Goal: Transaction & Acquisition: Purchase product/service

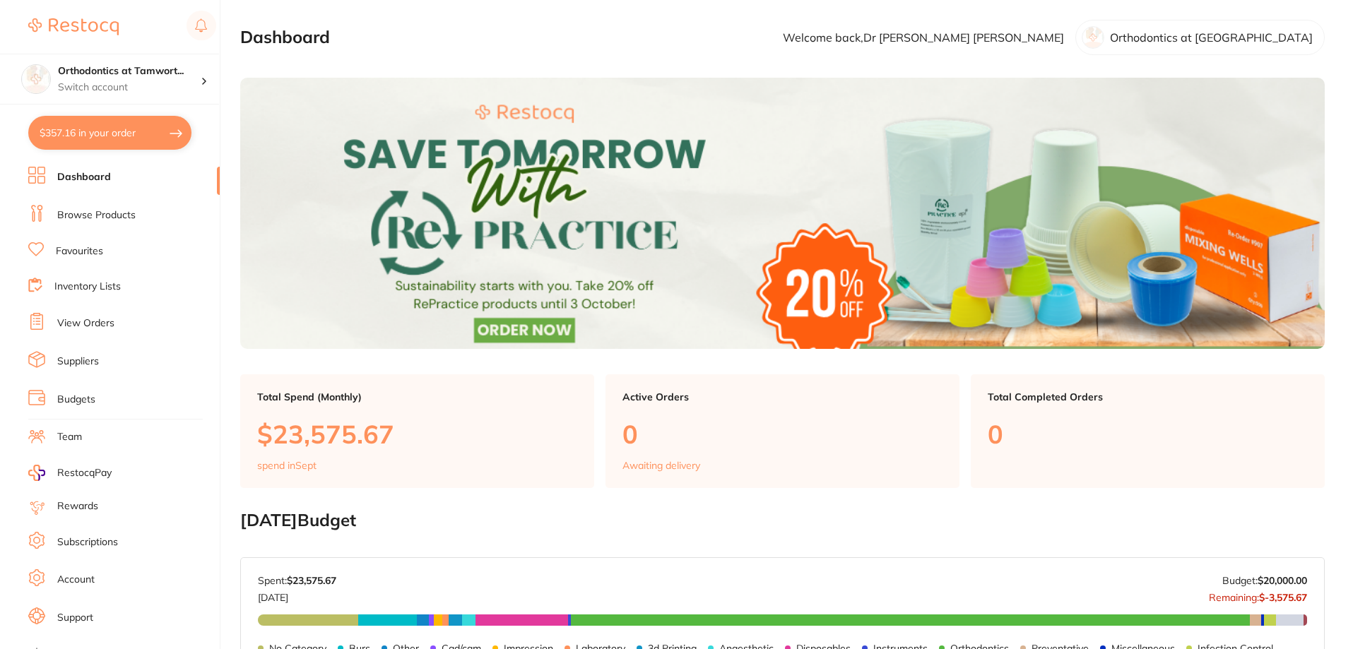
click at [170, 131] on button "$357.16 in your order" at bounding box center [109, 133] width 163 height 34
checkbox input "true"
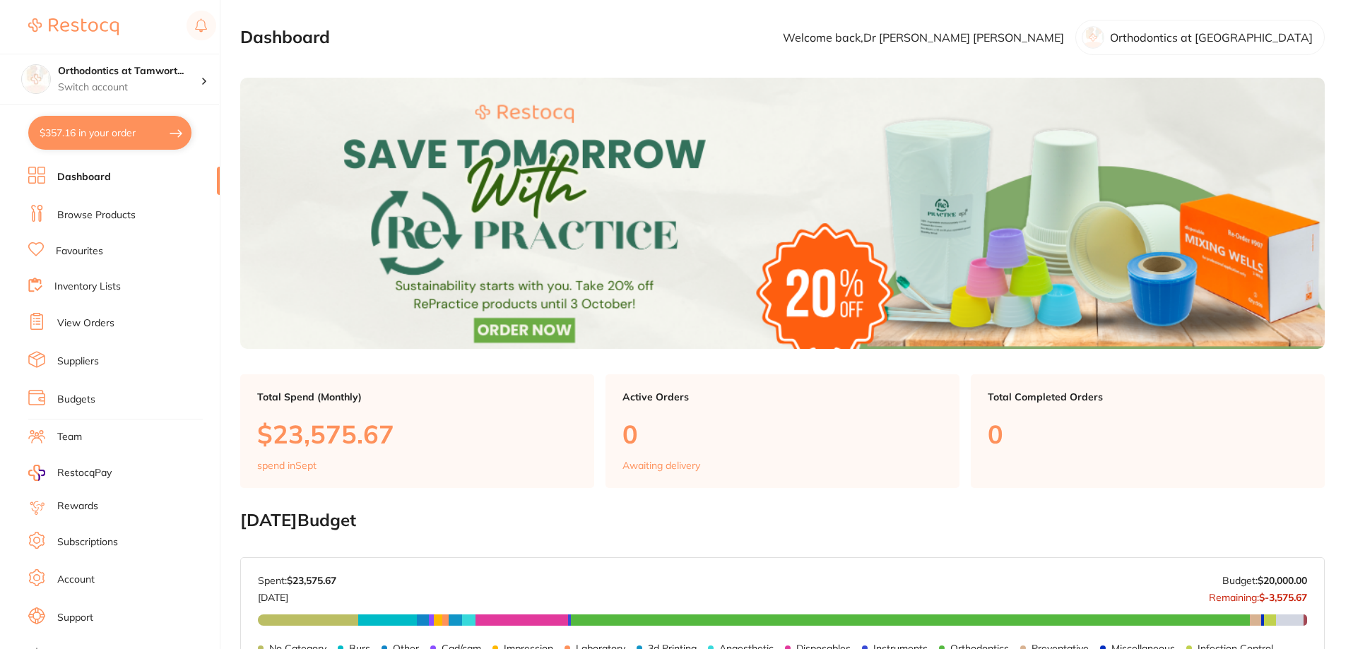
checkbox input "true"
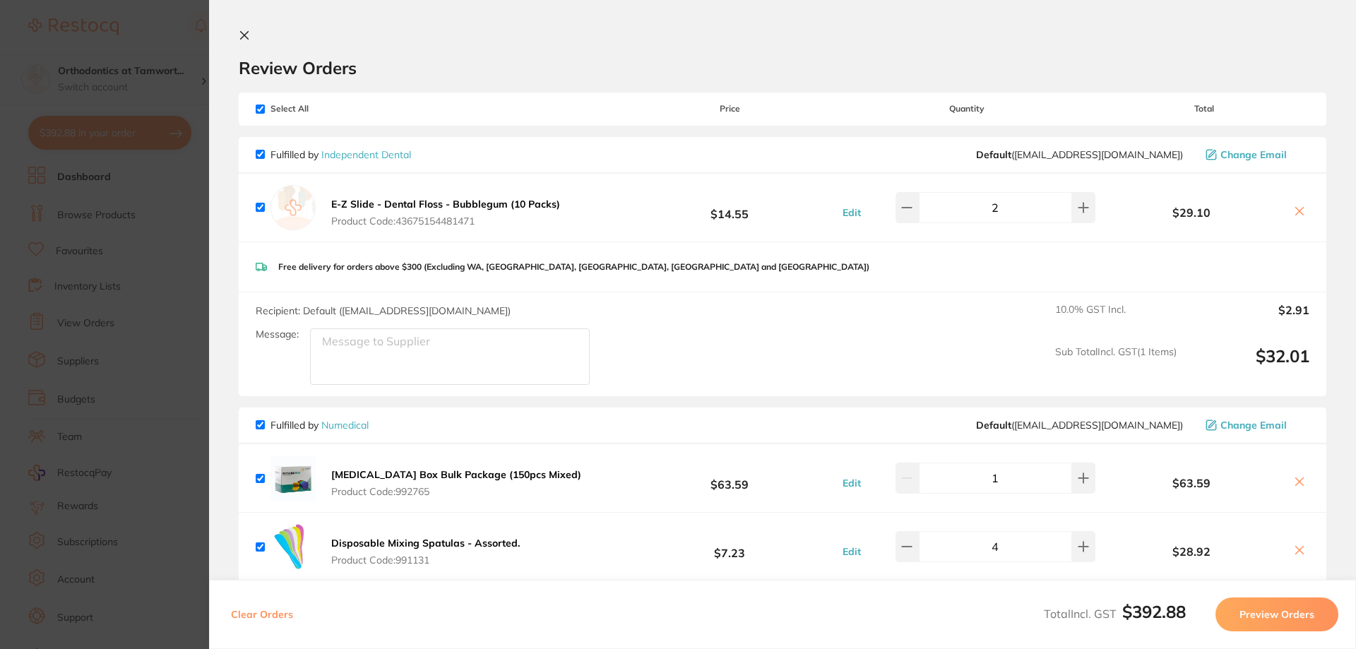
click at [259, 154] on input "checkbox" at bounding box center [260, 154] width 9 height 9
checkbox input "false"
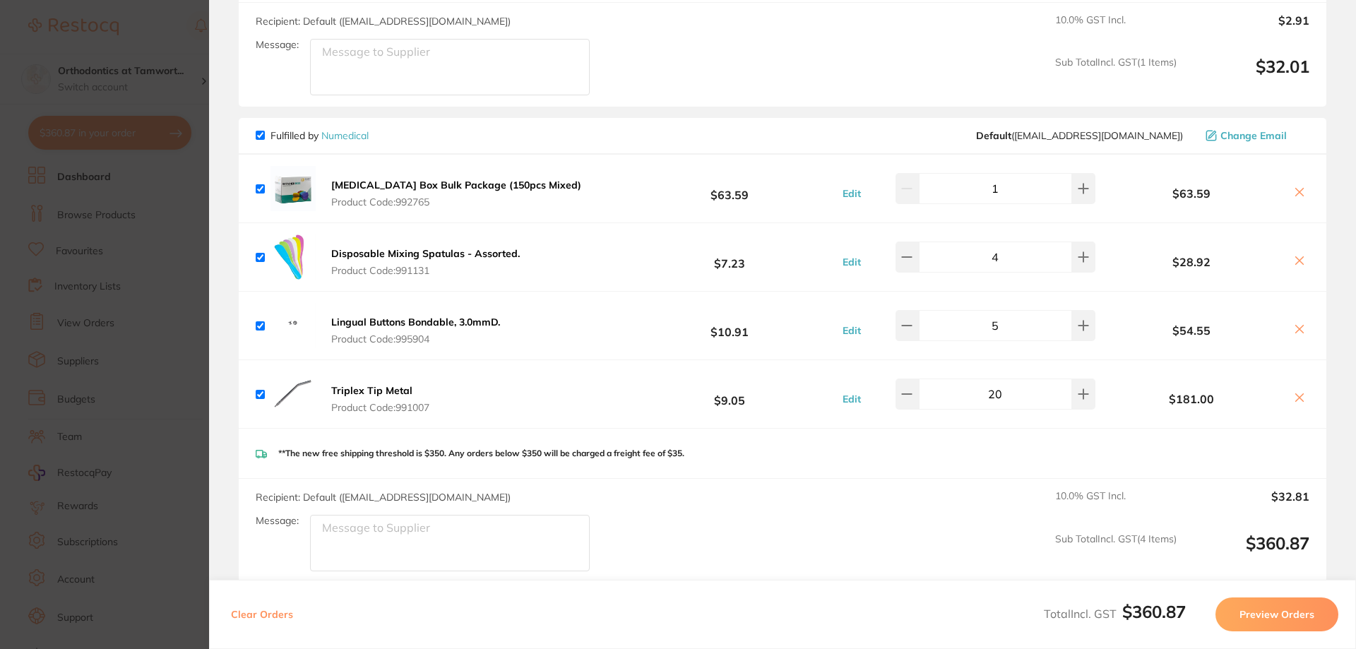
scroll to position [448, 0]
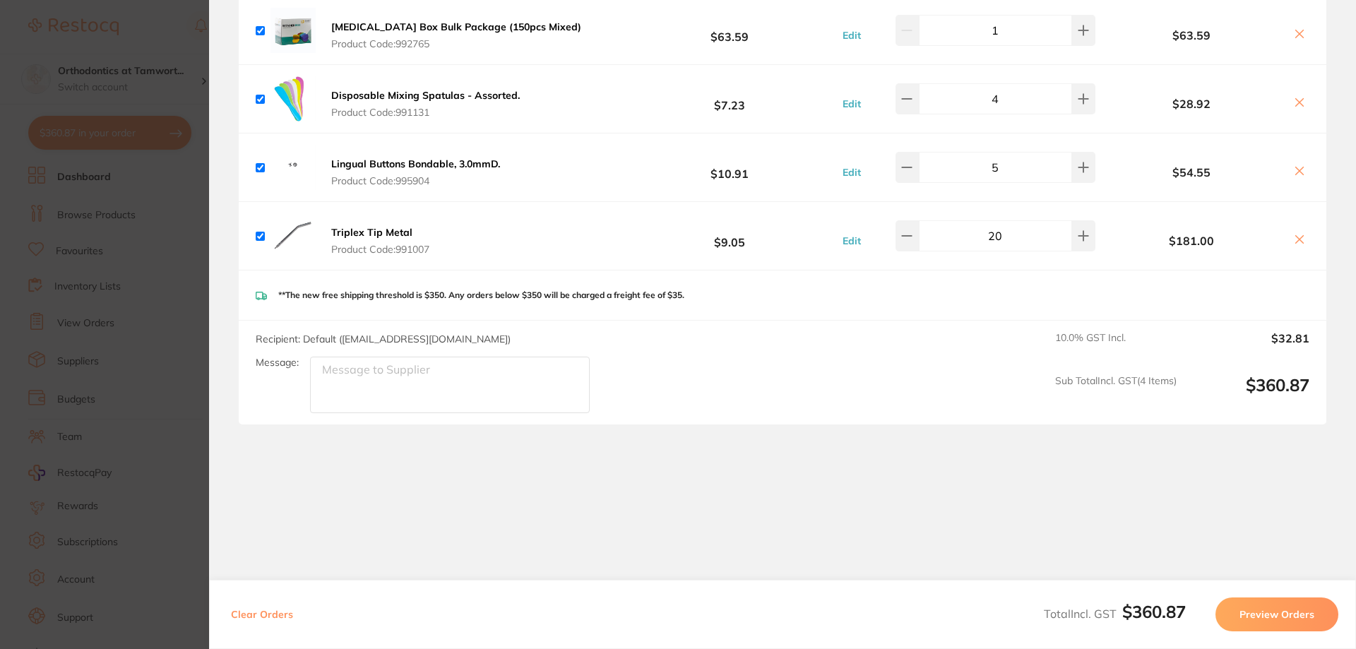
click at [1297, 616] on button "Preview Orders" at bounding box center [1277, 615] width 123 height 34
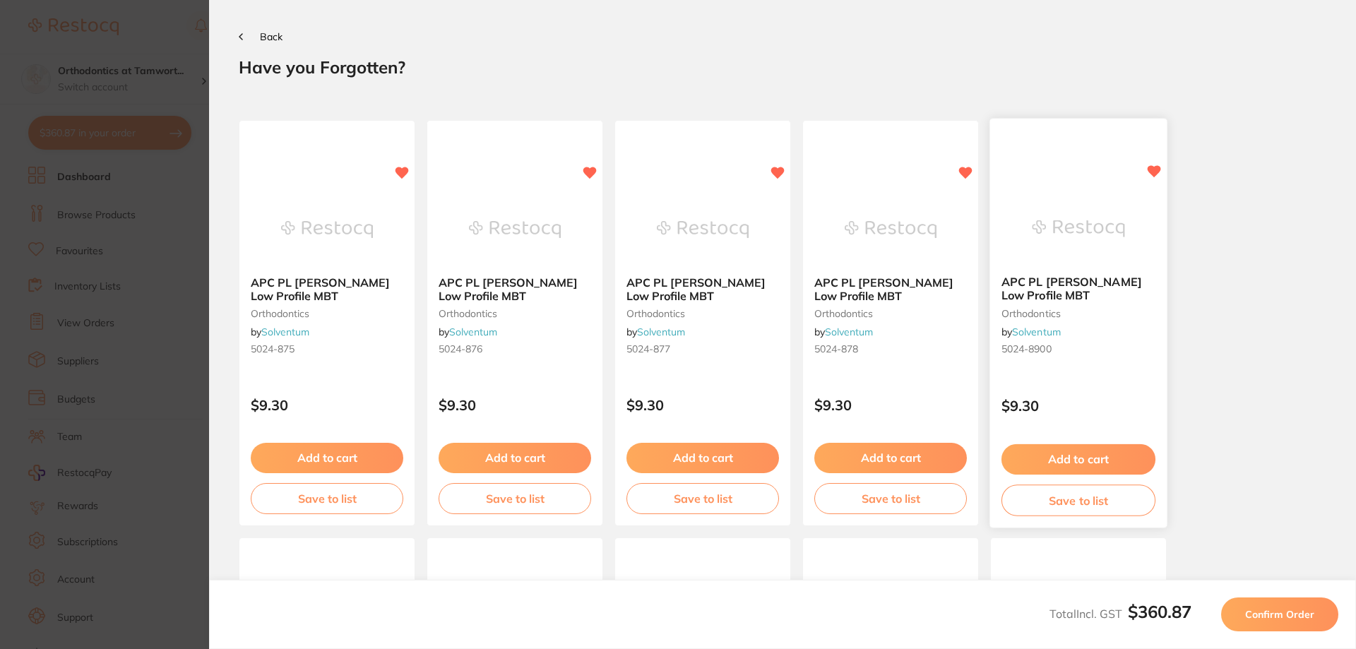
scroll to position [395, 0]
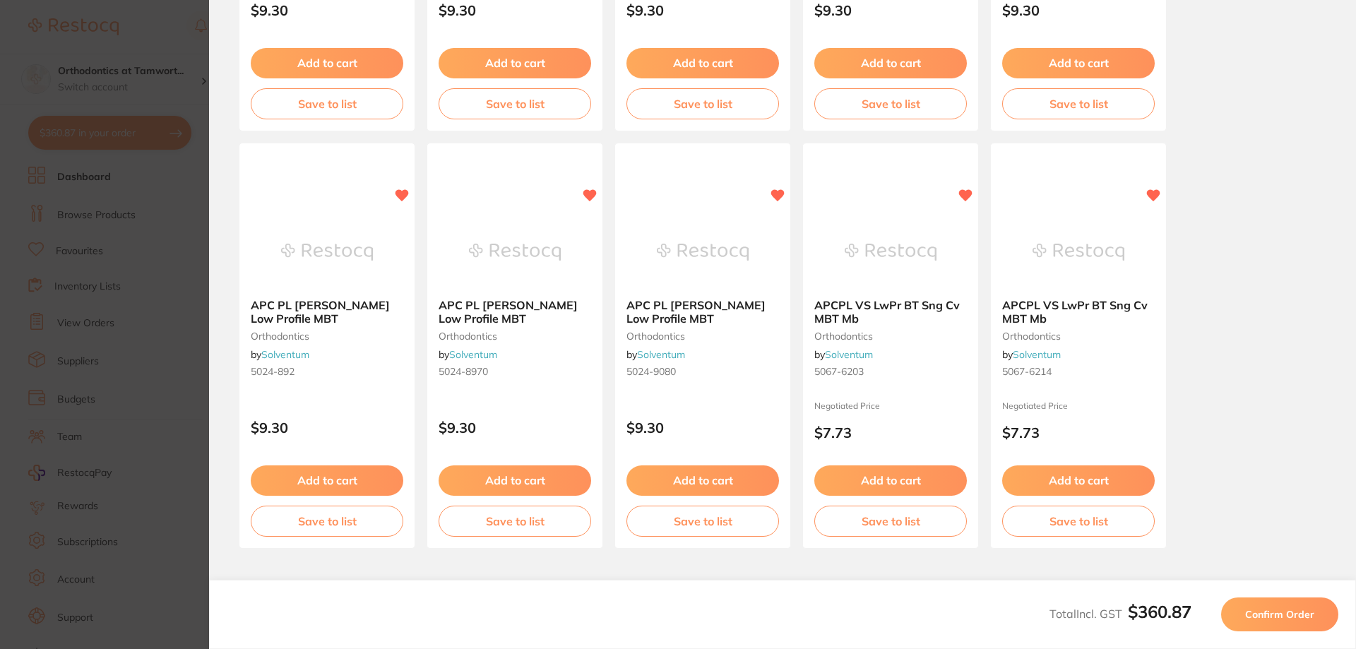
click at [1266, 608] on span "Confirm Order" at bounding box center [1280, 614] width 69 height 13
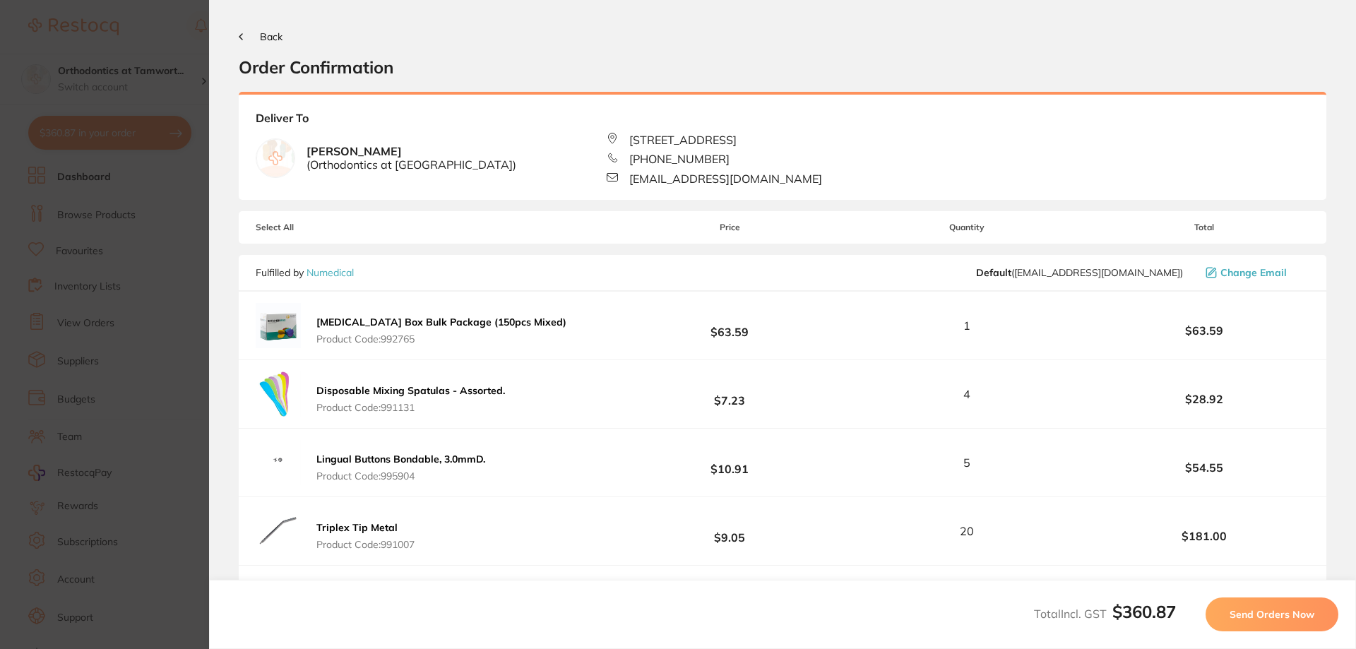
scroll to position [235, 0]
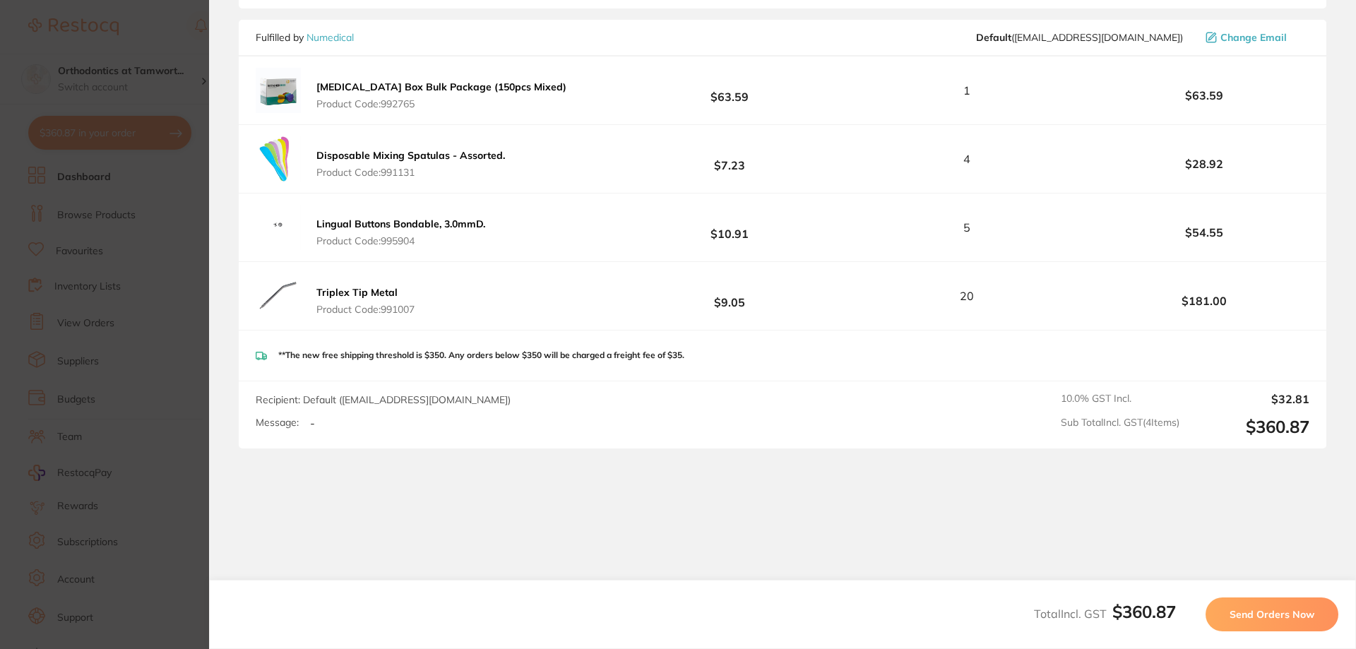
click at [1243, 608] on span "Send Orders Now" at bounding box center [1272, 614] width 85 height 13
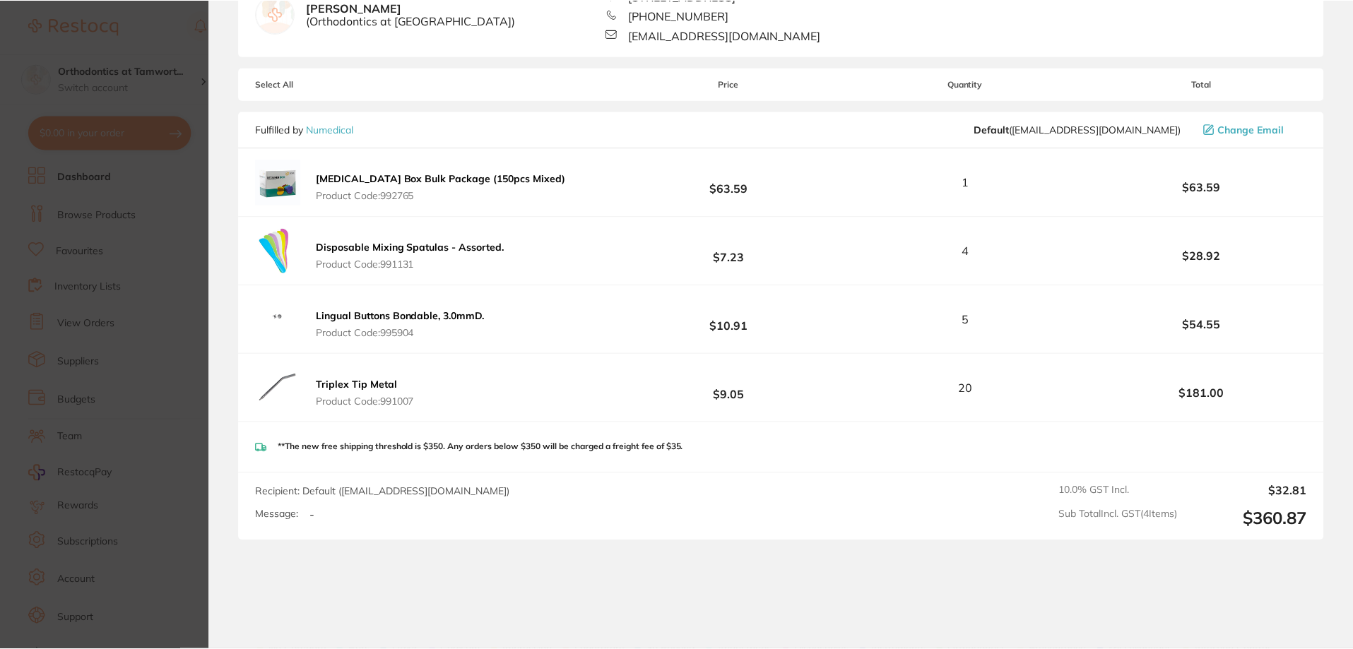
scroll to position [0, 0]
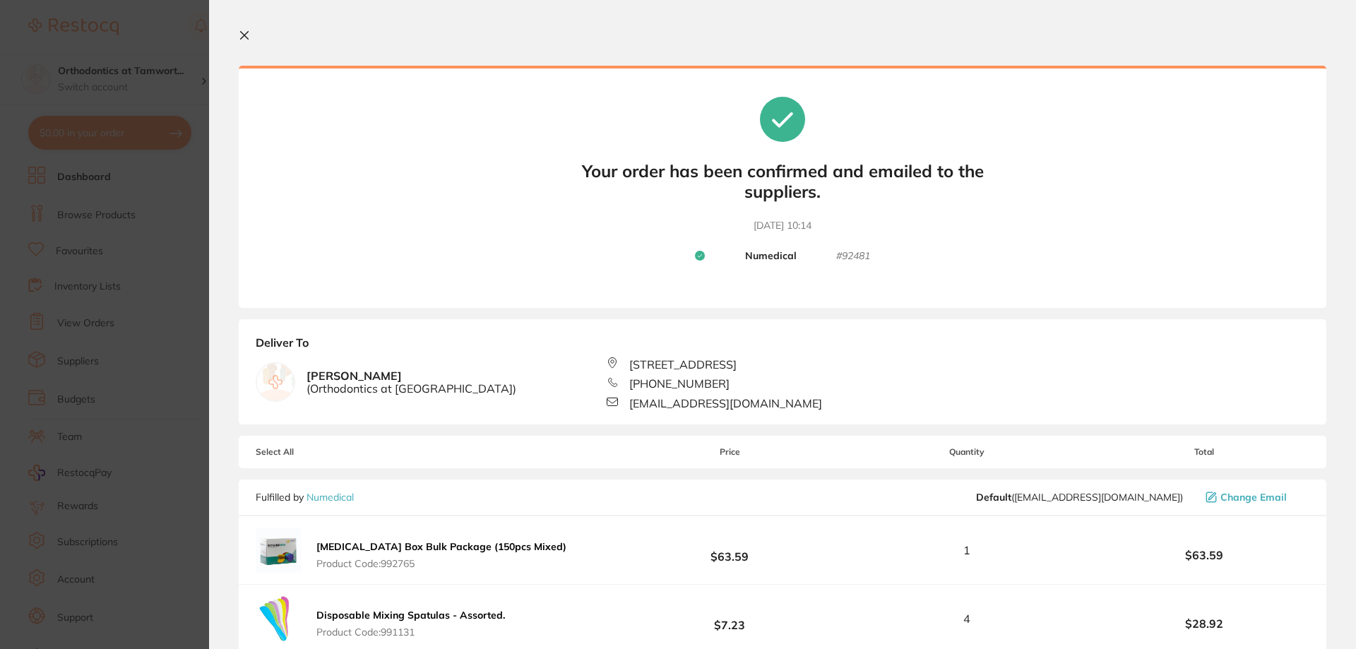
click at [242, 31] on icon at bounding box center [244, 35] width 11 height 11
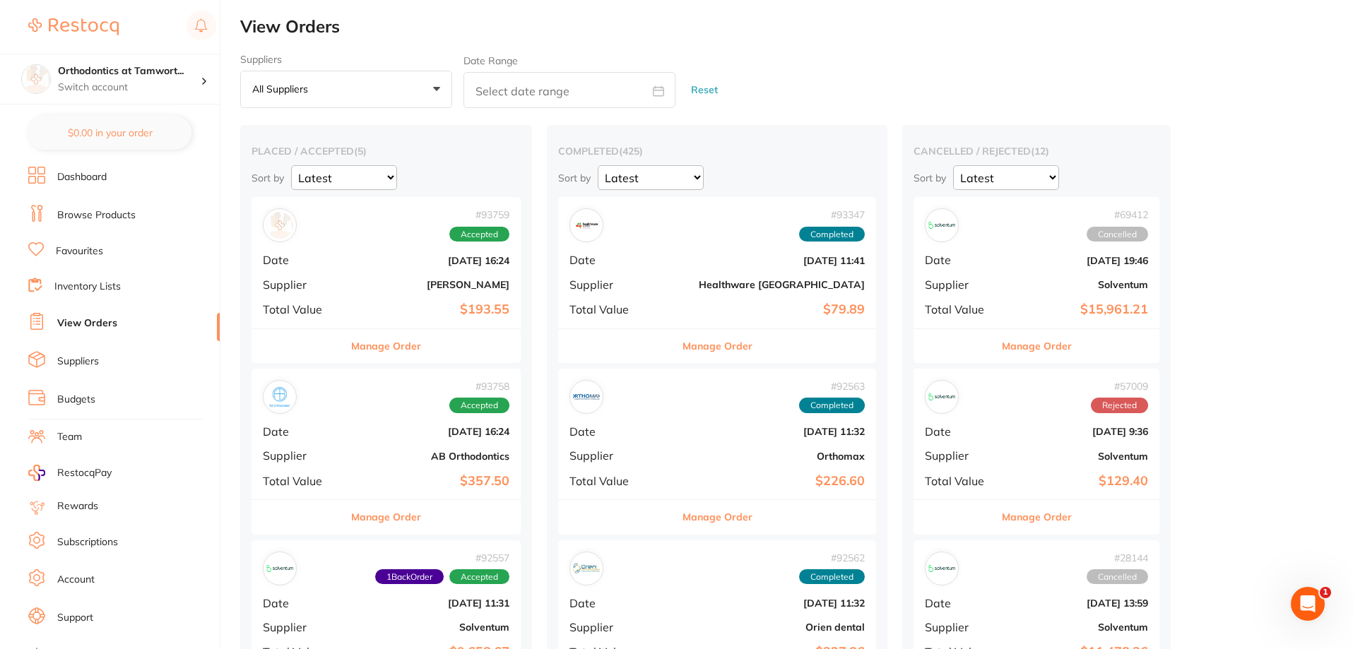
checkbox input "false"
